Goal: Find specific page/section: Find specific page/section

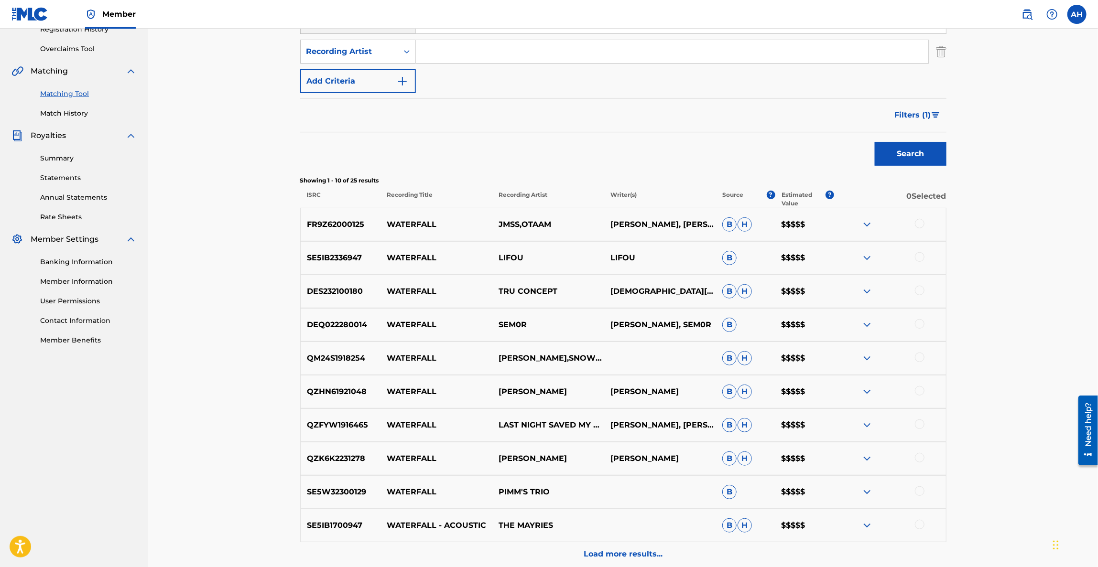
scroll to position [67, 0]
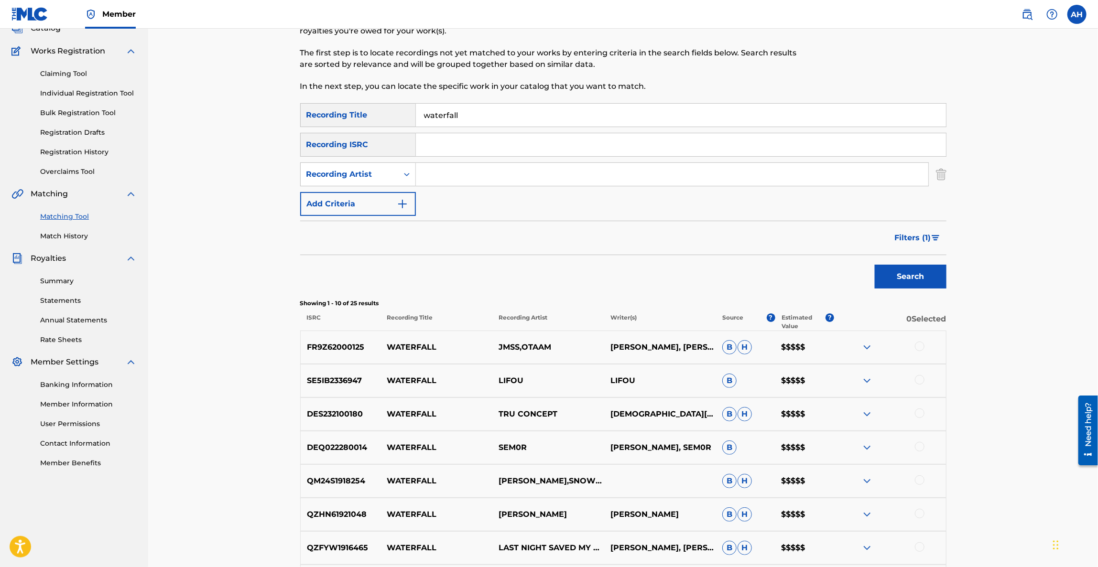
click at [485, 113] on input "waterfall" at bounding box center [681, 115] width 530 height 23
type input "giant"
click at [874, 265] on button "Search" at bounding box center [910, 277] width 72 height 24
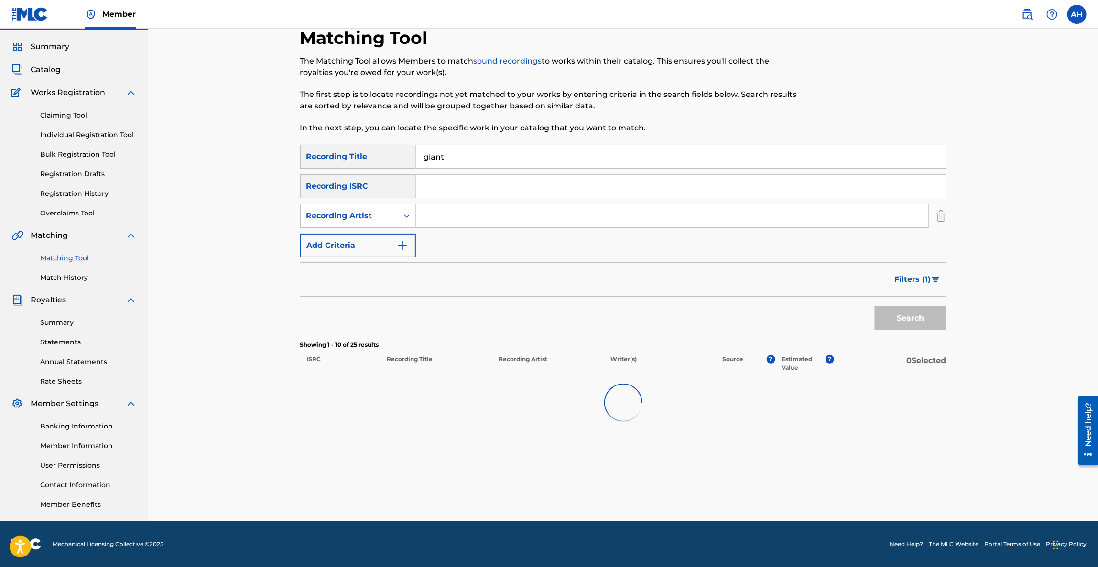
scroll to position [25, 0]
